Goal: Transaction & Acquisition: Purchase product/service

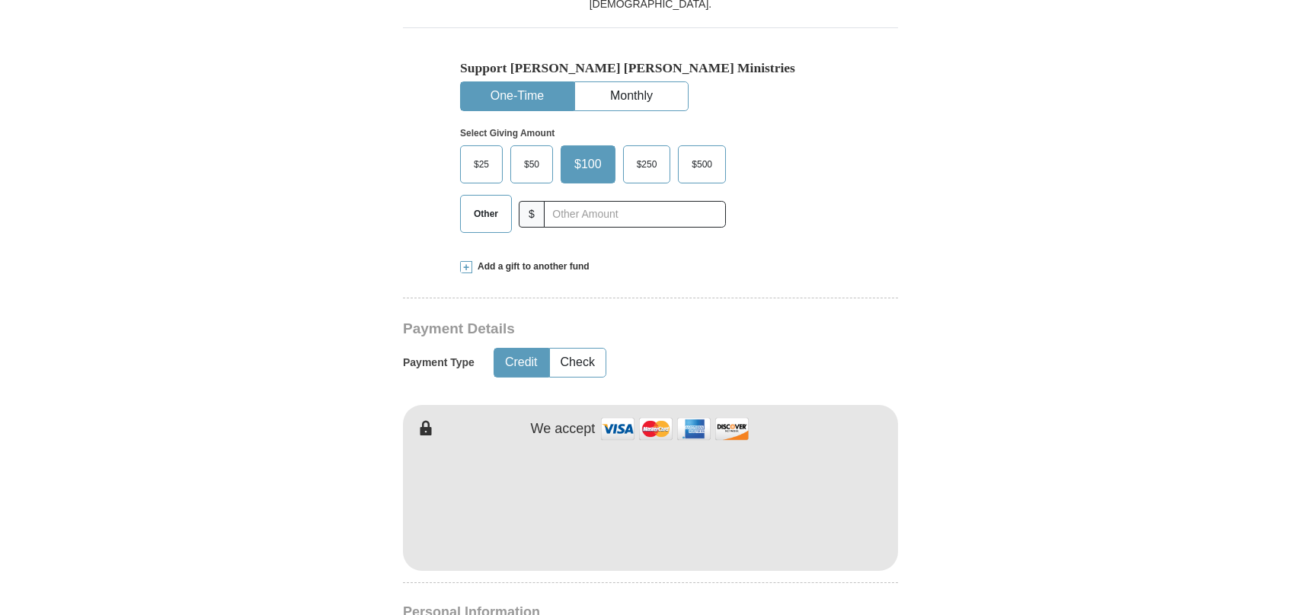
scroll to position [457, 0]
click at [481, 212] on span "Other" at bounding box center [486, 214] width 40 height 23
click at [0, 0] on input "Other" at bounding box center [0, 0] width 0 height 0
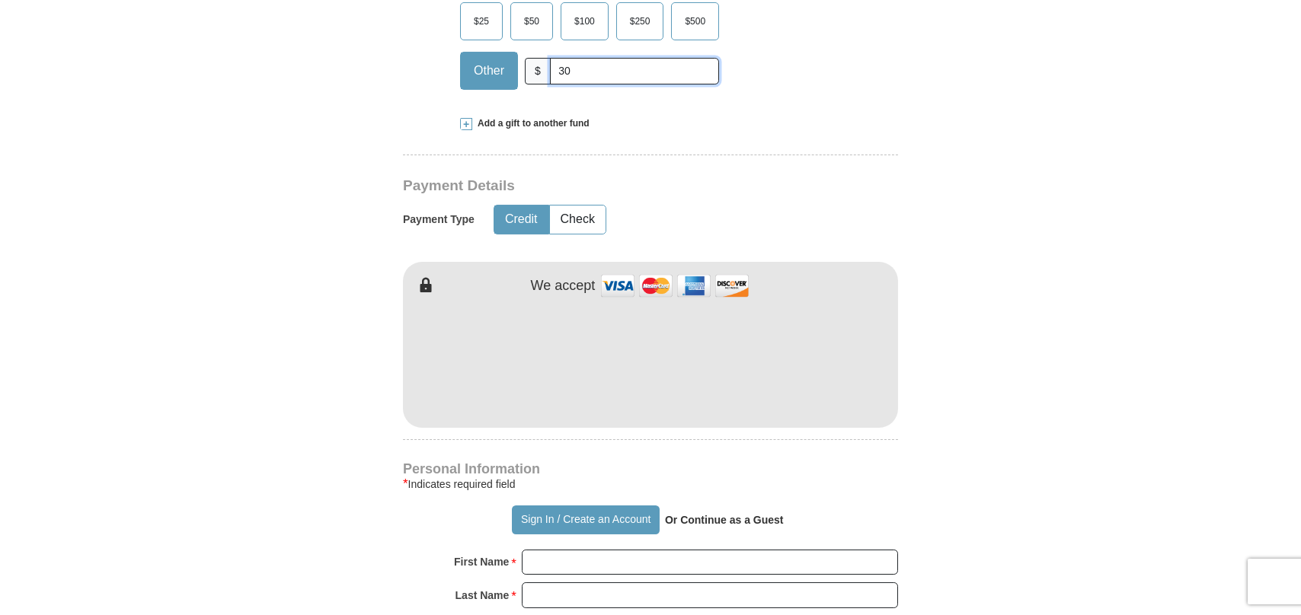
scroll to position [609, 0]
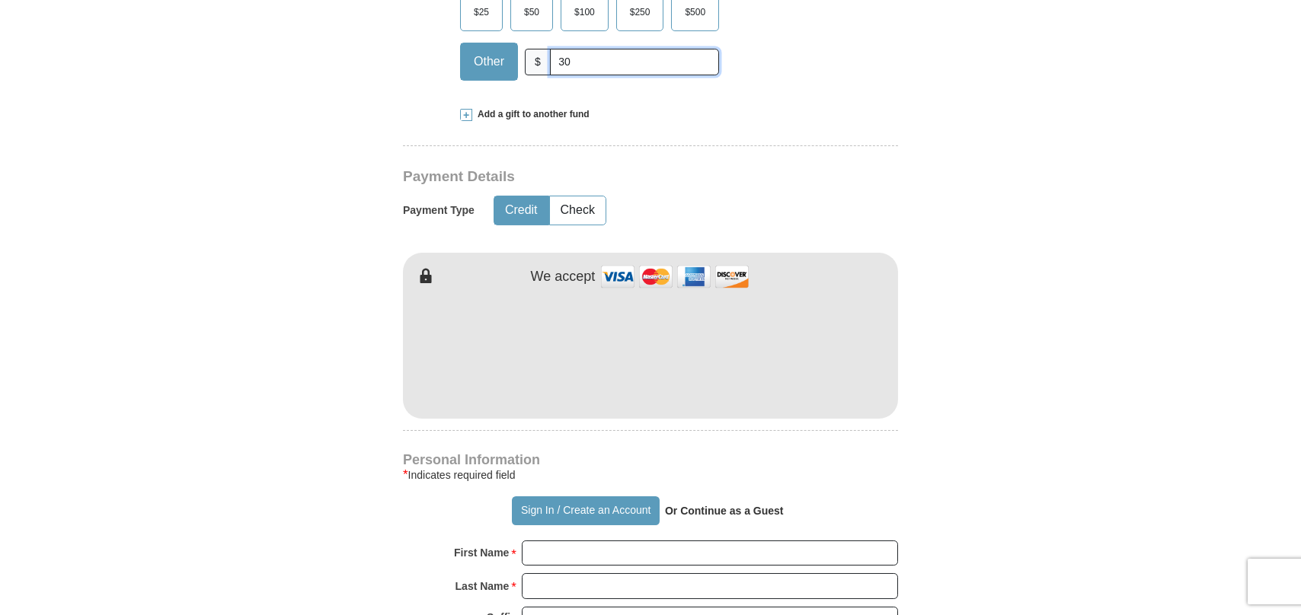
type input "30"
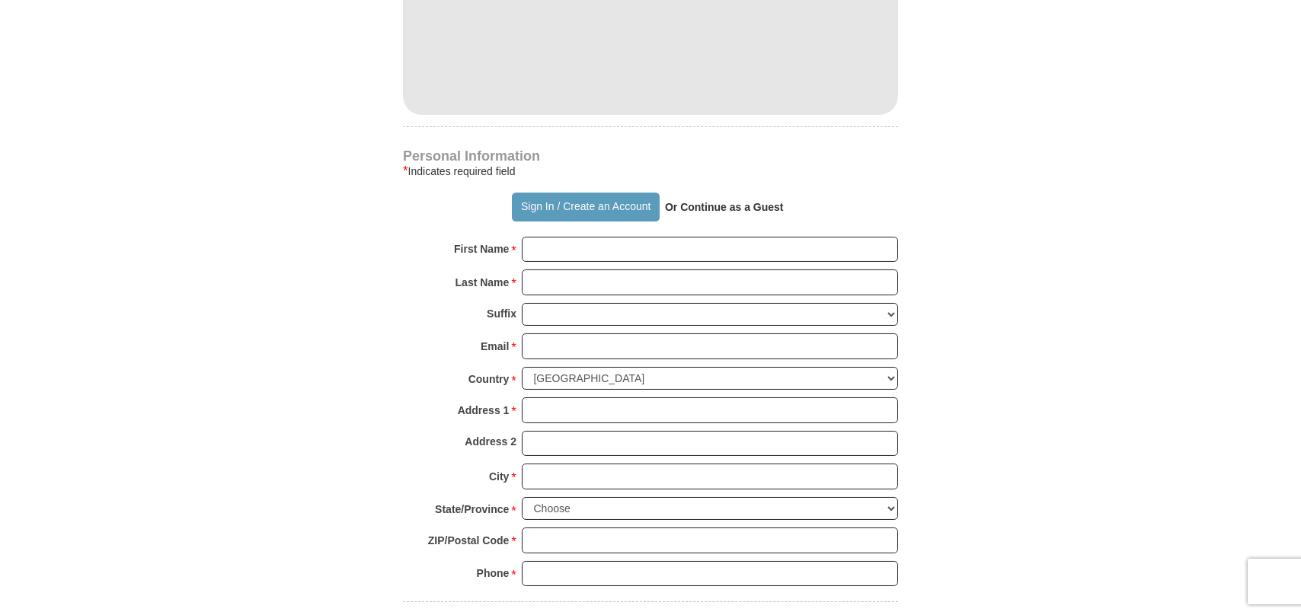
scroll to position [914, 0]
click at [646, 246] on input "First Name *" at bounding box center [710, 249] width 376 height 26
type input "CHARLOTTE"
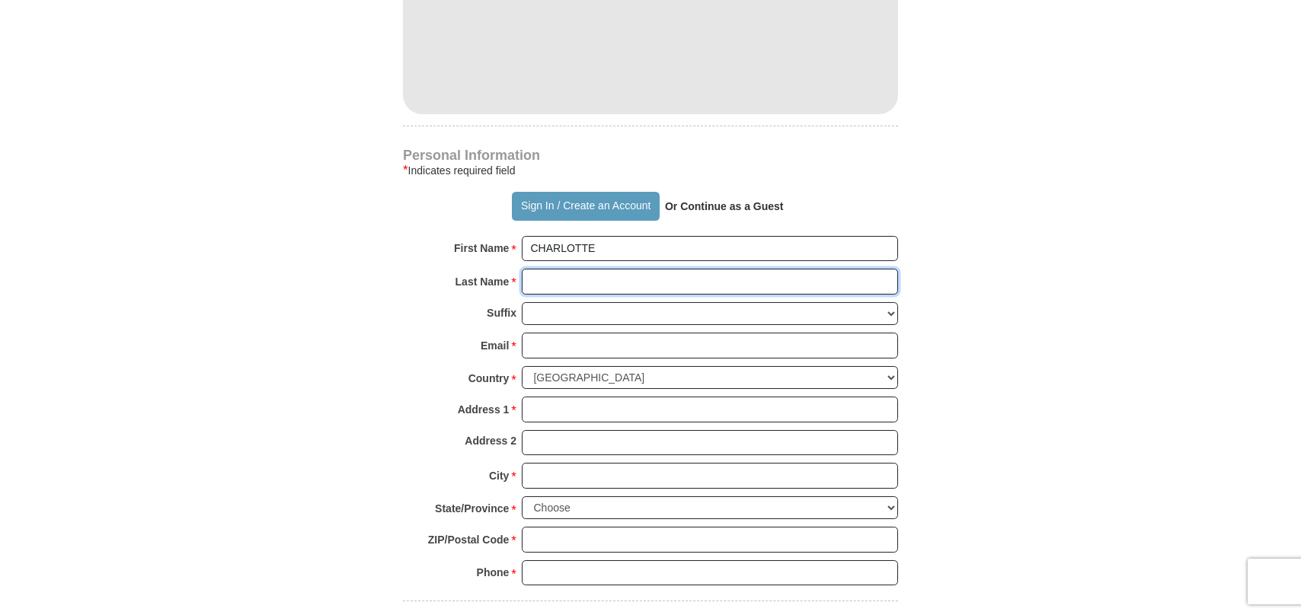
type input "[PERSON_NAME]"
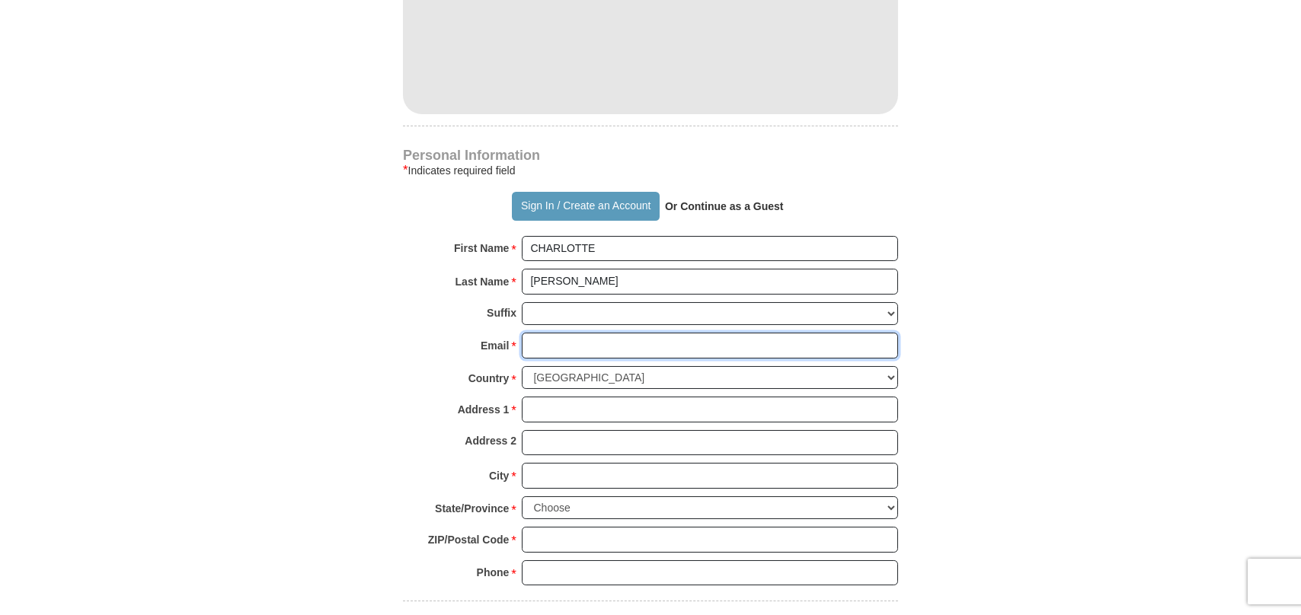
type input "[EMAIL_ADDRESS][DOMAIN_NAME]"
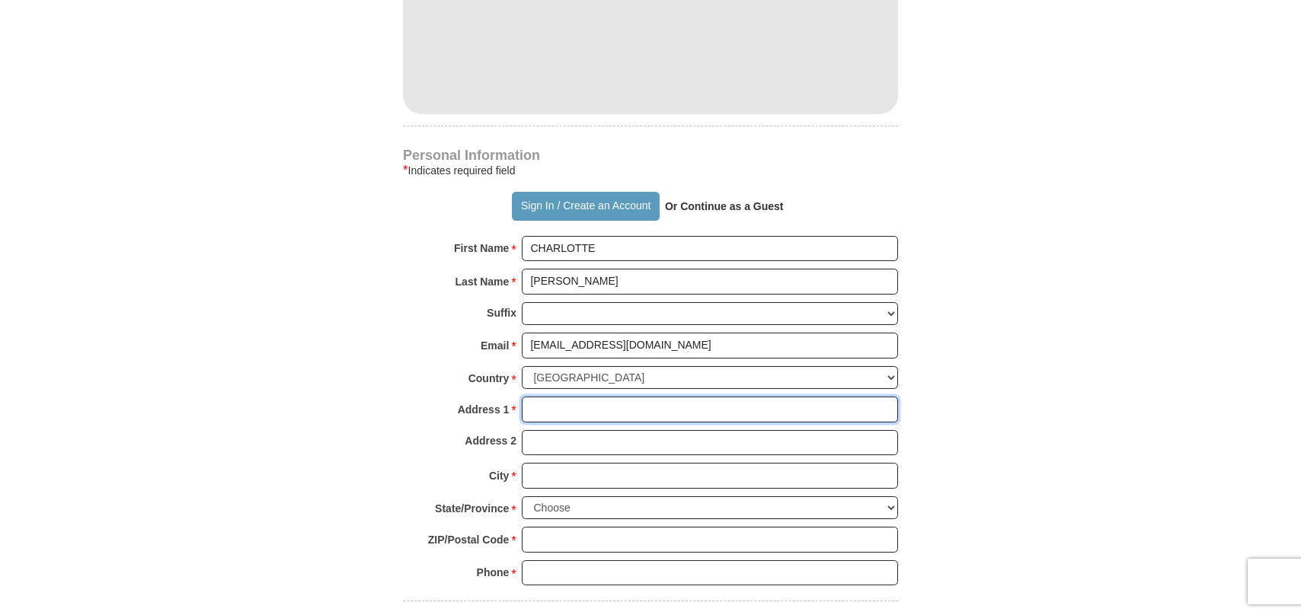
type input "PO Box 10689"
type input "FAIRBANKS"
select select "AK"
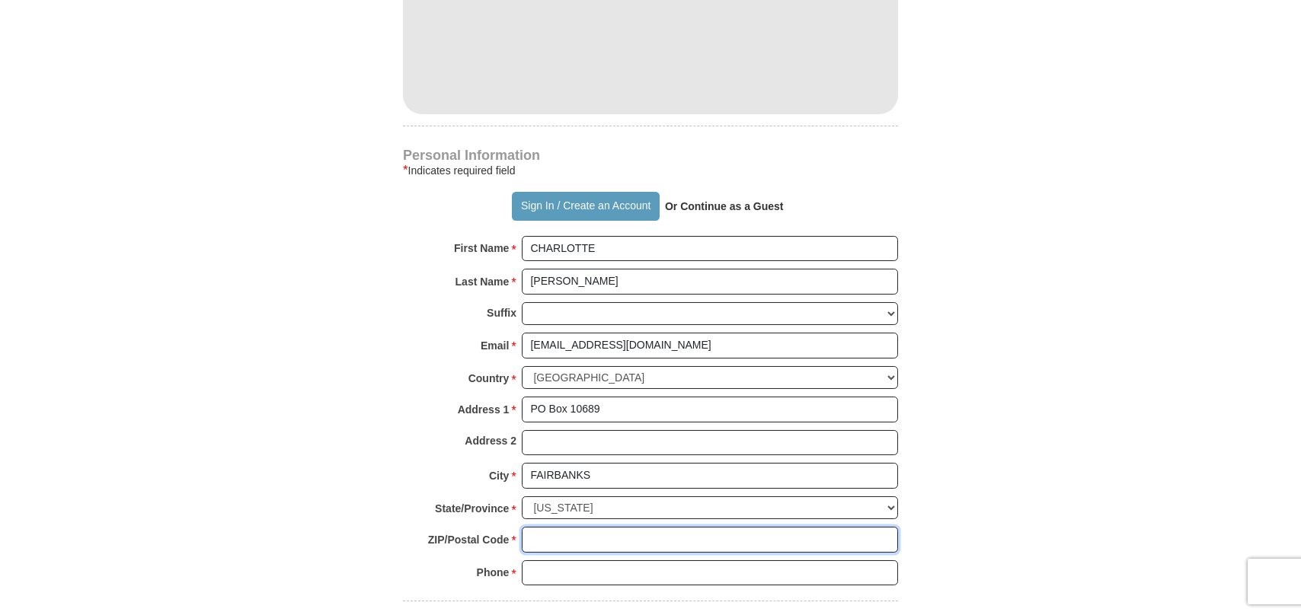
type input "99710"
type input "9074571332"
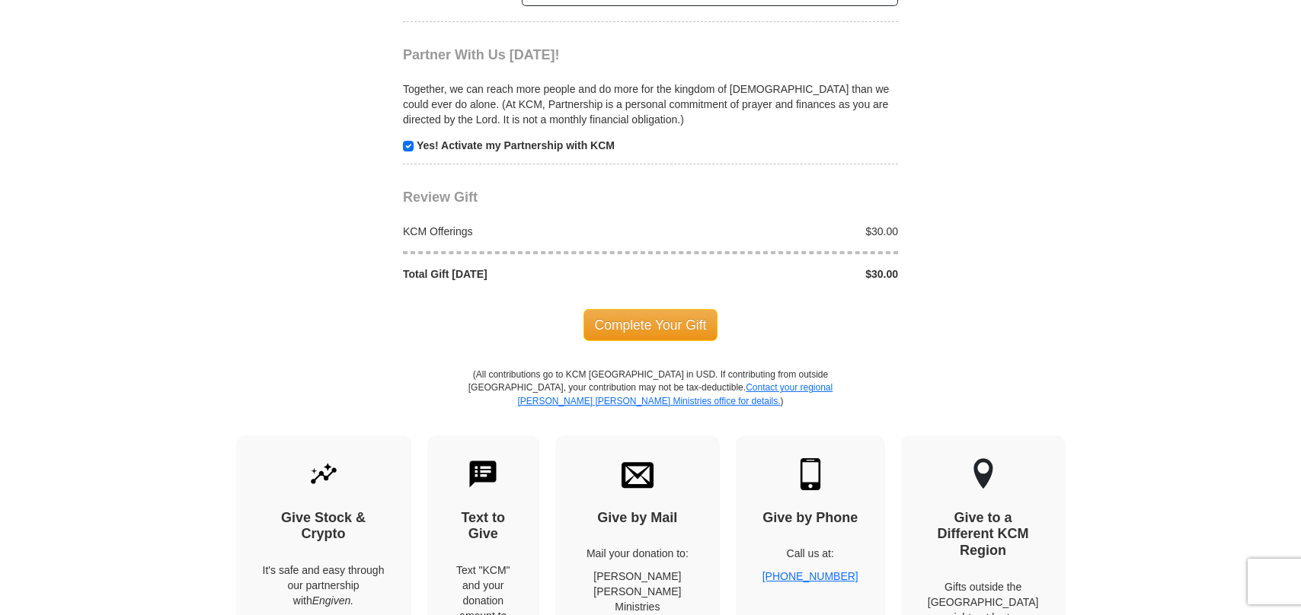
scroll to position [1523, 0]
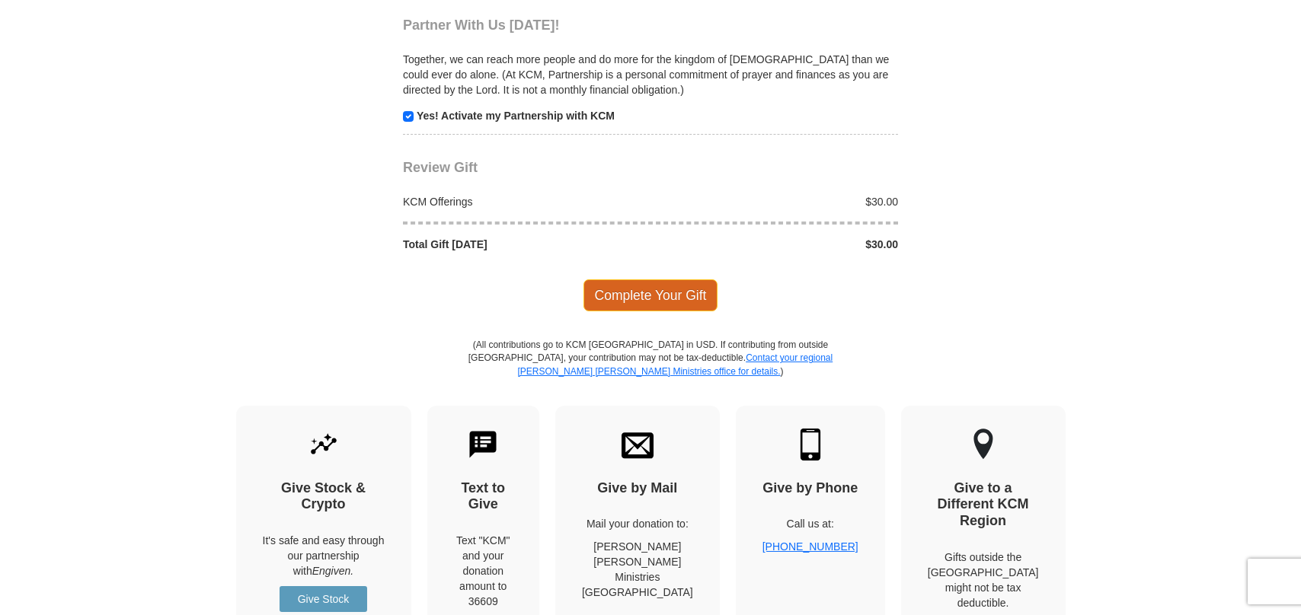
click at [670, 289] on span "Complete Your Gift" at bounding box center [650, 295] width 135 height 32
